Goal: Information Seeking & Learning: Learn about a topic

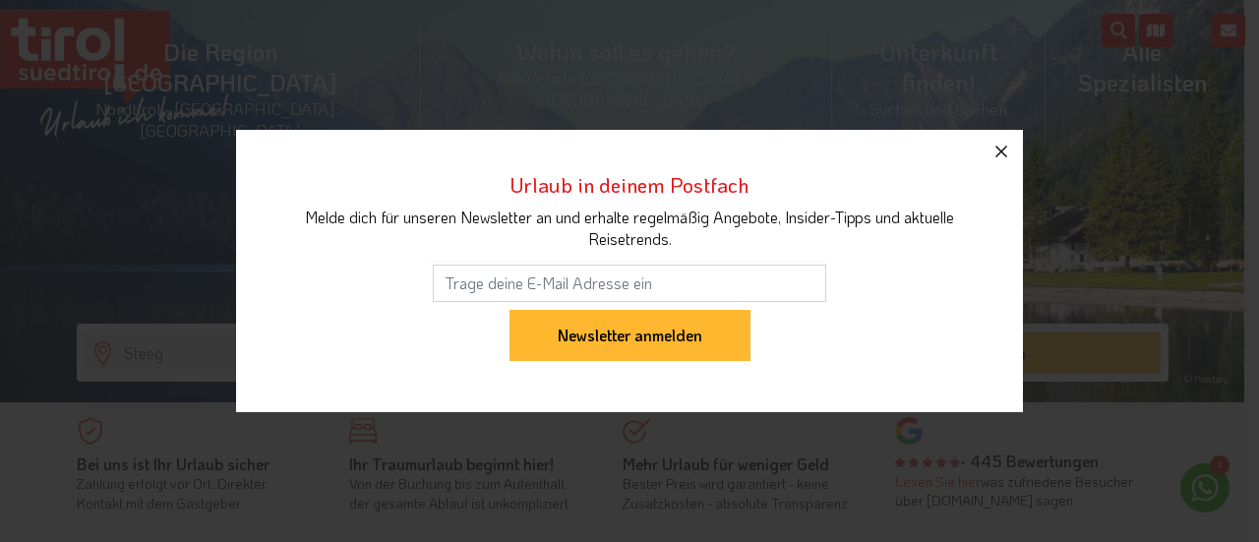
click at [1002, 150] on icon "button" at bounding box center [1001, 152] width 12 height 12
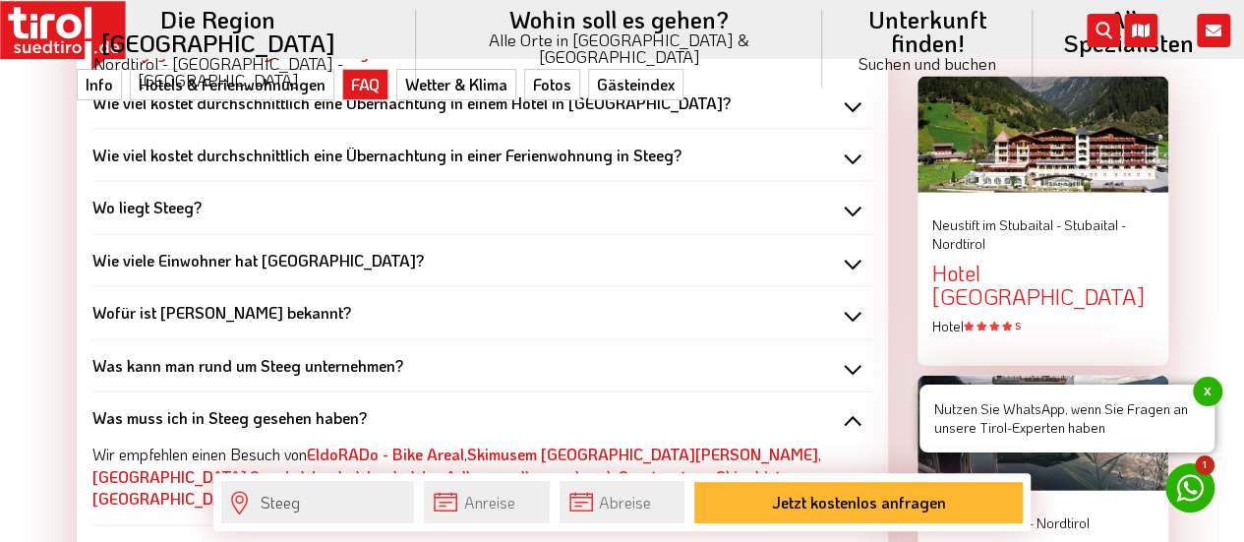
scroll to position [1951, 0]
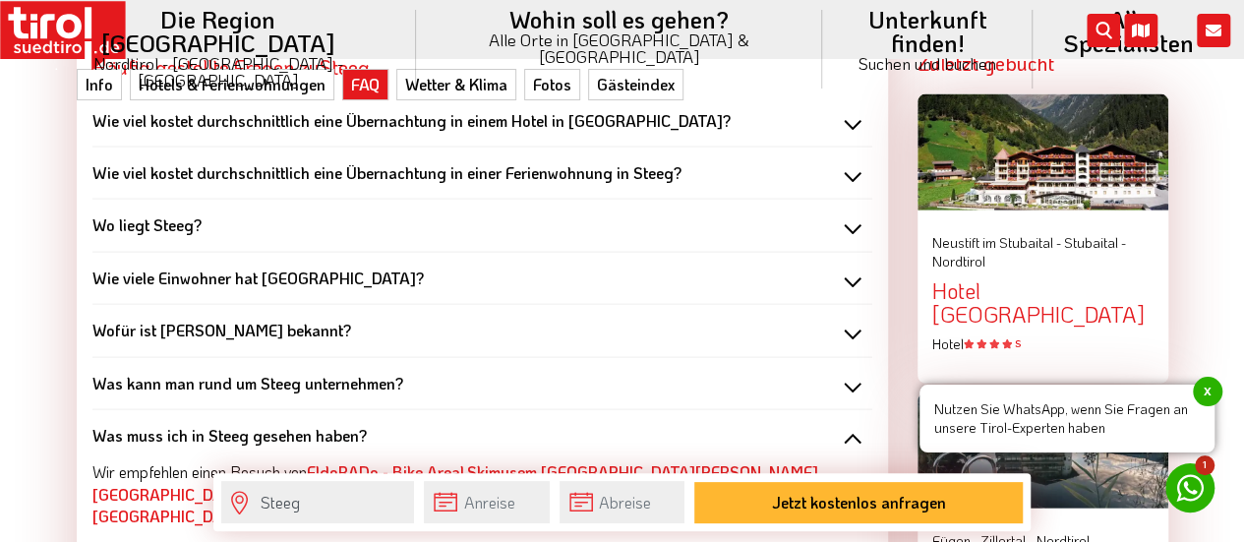
click at [849, 373] on div "Was kann man rund um Steeg unternehmen?" at bounding box center [482, 384] width 780 height 22
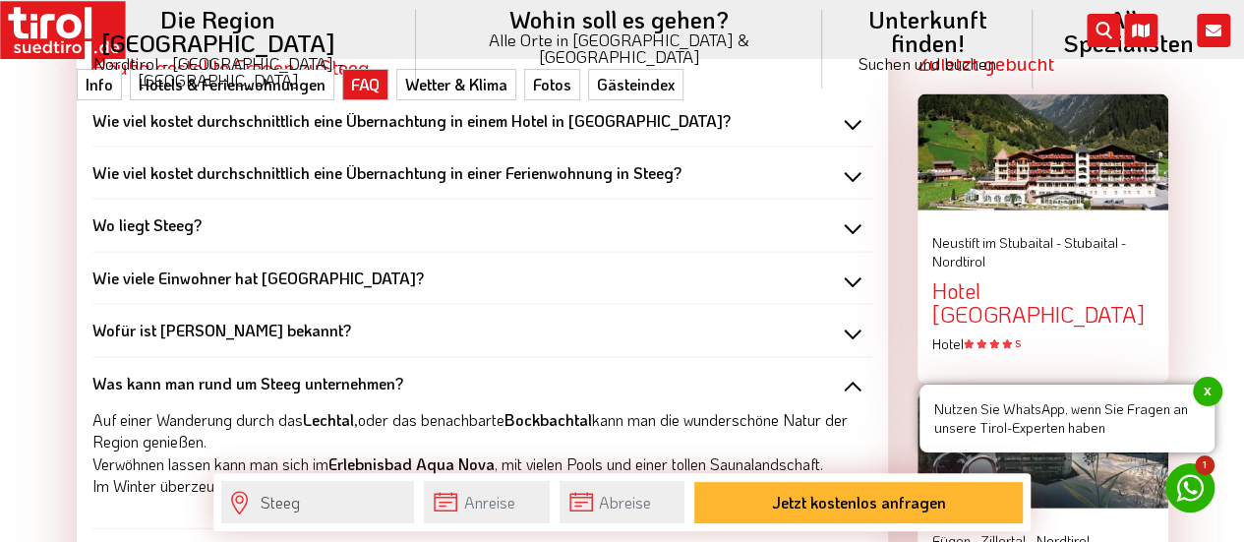
click at [851, 267] on div "Wie viele Einwohner hat Steeg?" at bounding box center [482, 278] width 780 height 22
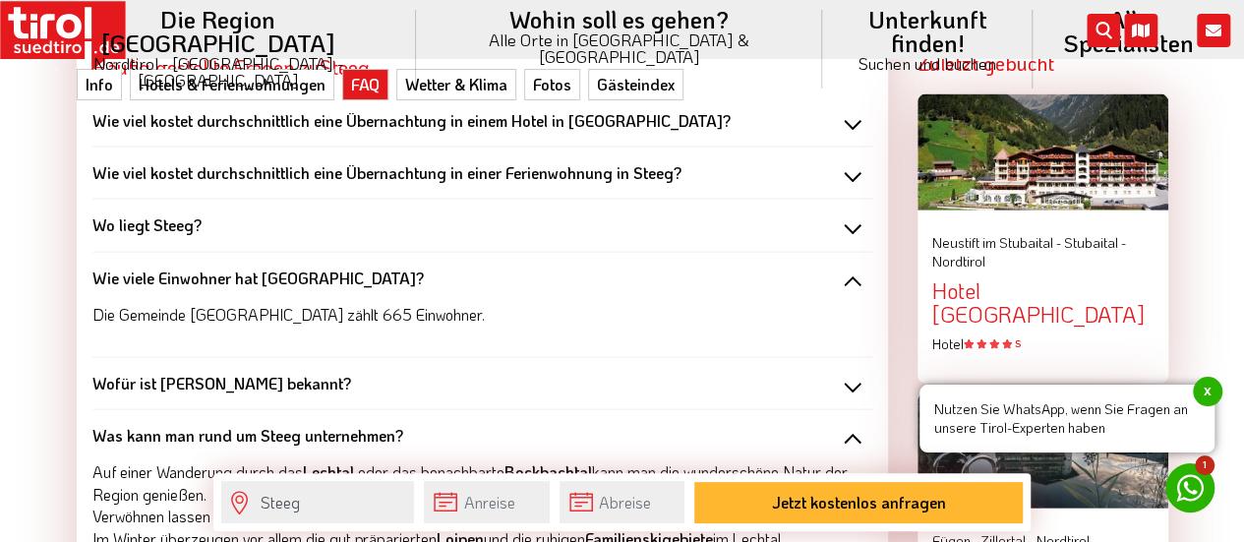
click at [848, 214] on div "Wo liegt Steeg?" at bounding box center [482, 225] width 780 height 22
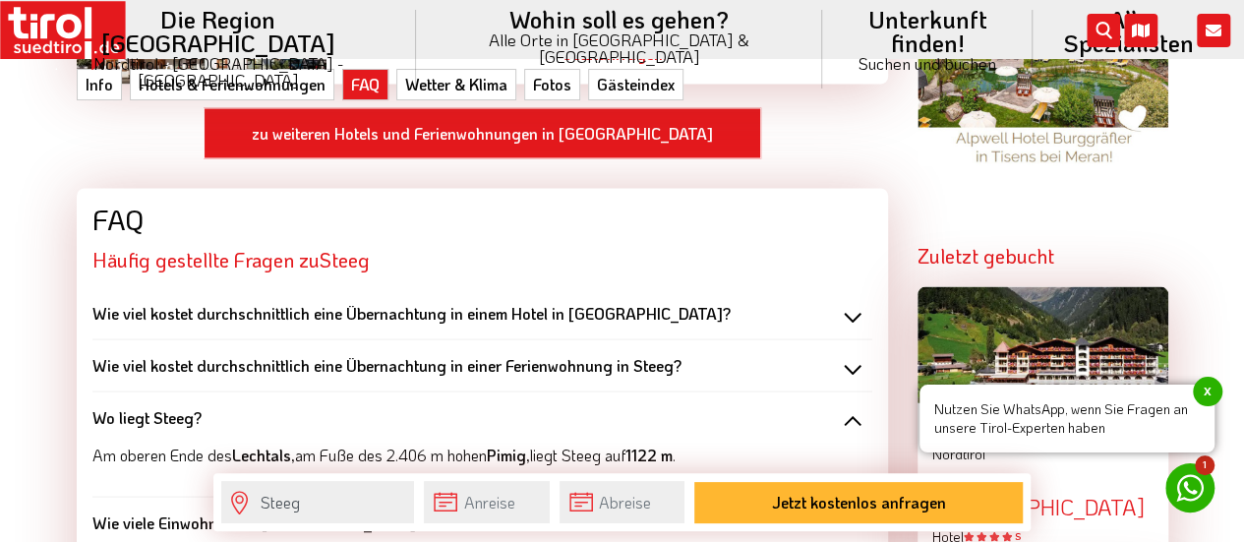
scroll to position [1768, 0]
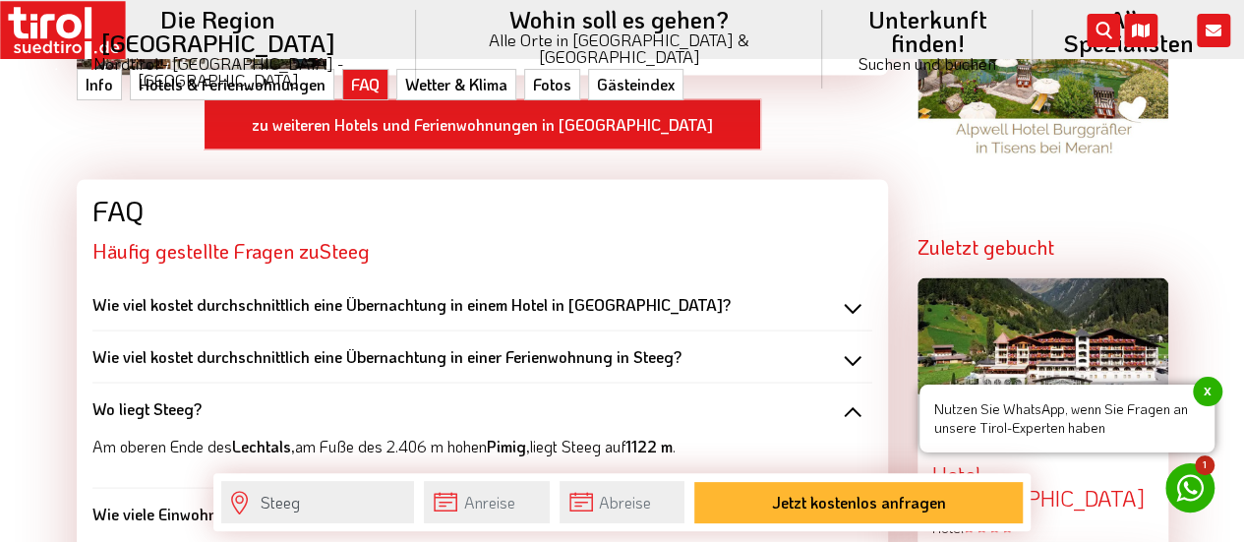
click at [862, 293] on div "Wie viel kostet durchschnittlich eine Übernachtung in einem Hotel in Steeg?" at bounding box center [482, 304] width 780 height 22
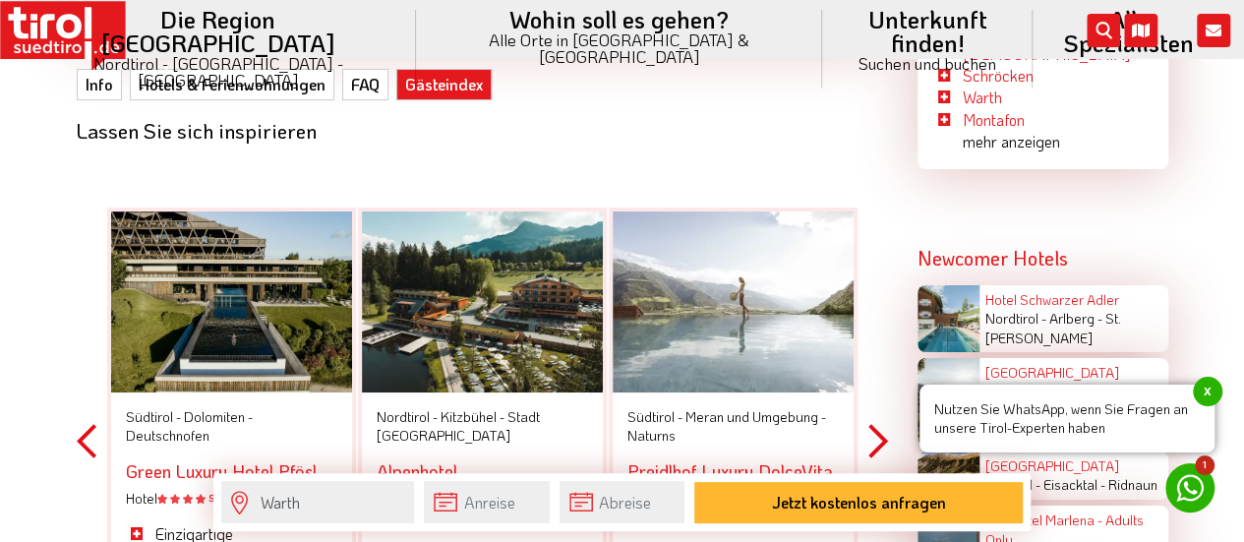
scroll to position [3511, 0]
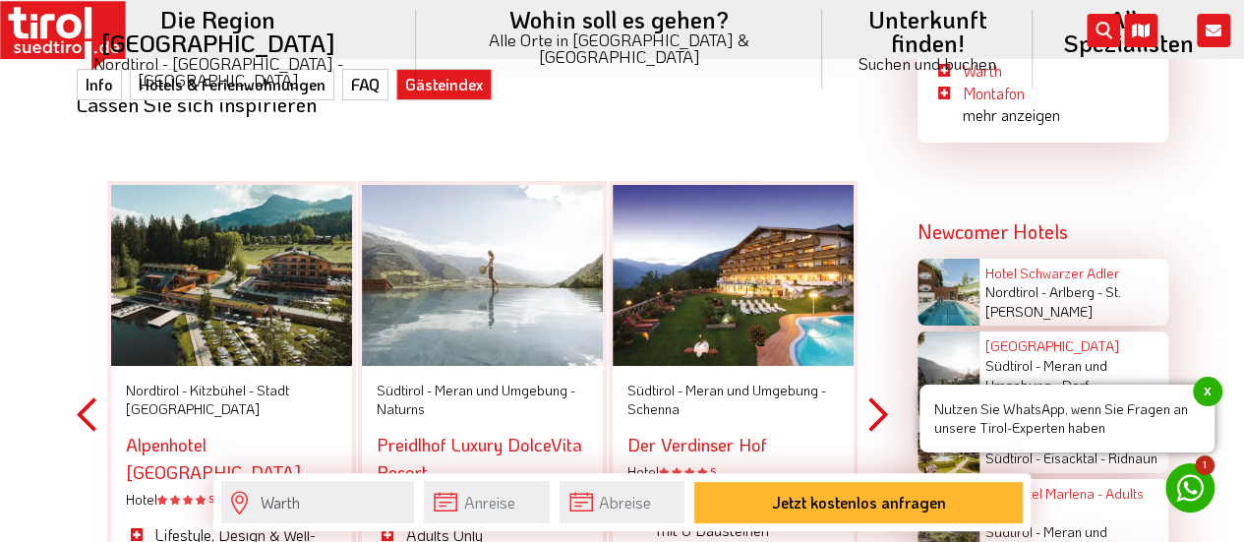
click at [95, 344] on div "[GEOGRAPHIC_DATA] - [GEOGRAPHIC_DATA] - Stadt [GEOGRAPHIC_DATA] [GEOGRAPHIC_DAT…" at bounding box center [482, 414] width 811 height 577
click at [82, 343] on button "Previous" at bounding box center [87, 414] width 20 height 577
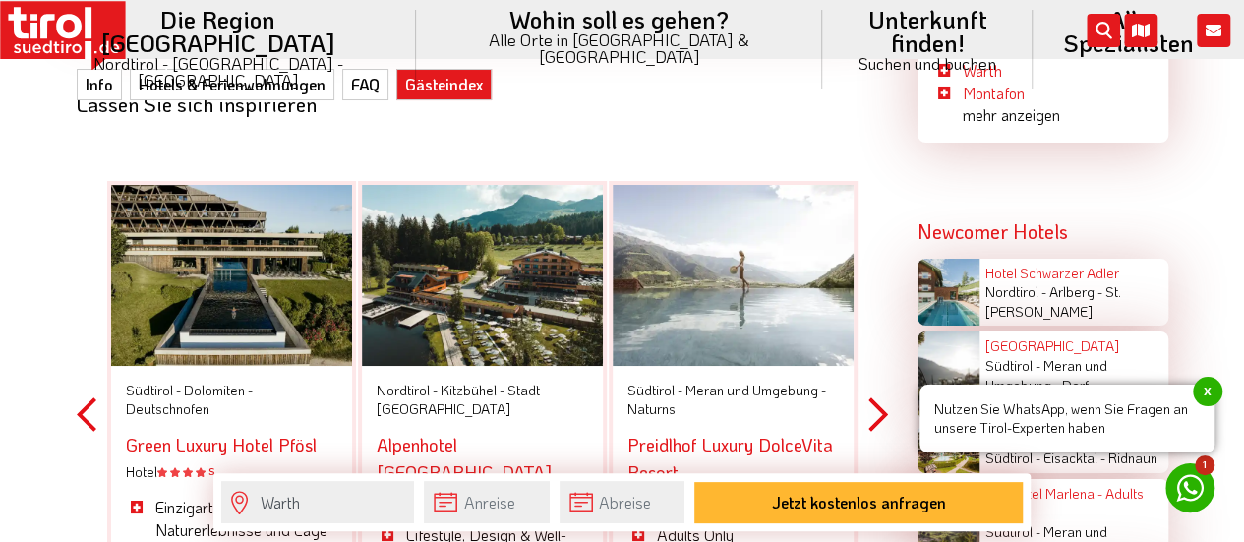
click at [879, 345] on button "Next" at bounding box center [878, 414] width 20 height 577
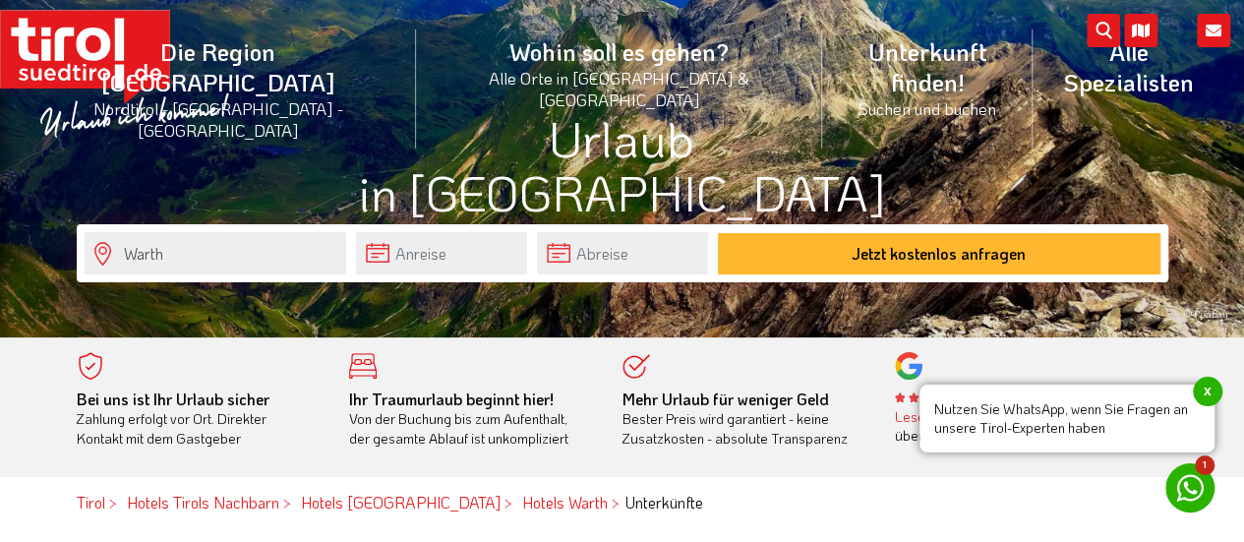
scroll to position [0, 0]
